Goal: Information Seeking & Learning: Get advice/opinions

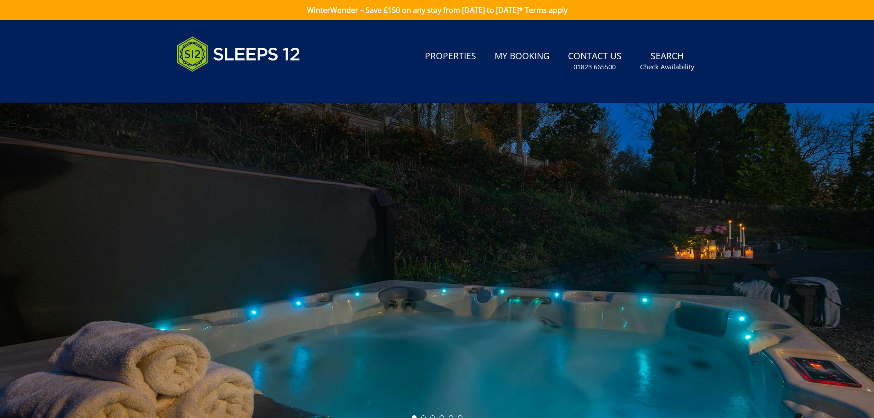
drag, startPoint x: 723, startPoint y: 216, endPoint x: 225, endPoint y: 174, distance: 499.6
click at [199, 164] on div at bounding box center [437, 263] width 874 height 321
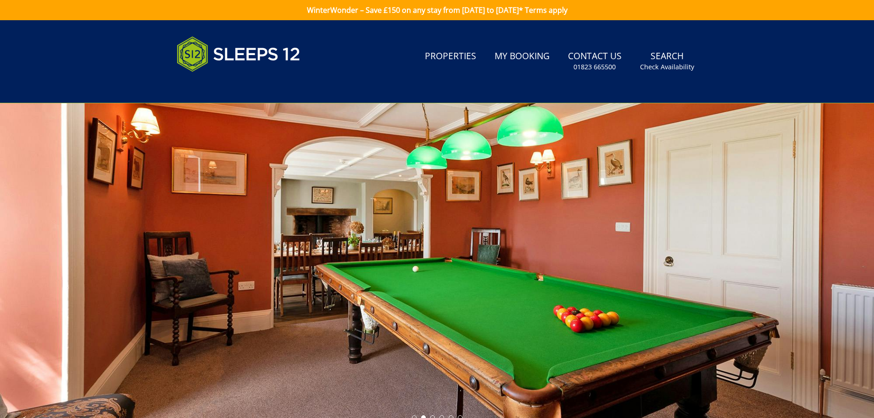
click at [777, 280] on div at bounding box center [437, 263] width 874 height 321
click at [812, 270] on div at bounding box center [437, 263] width 874 height 321
